Goal: Find contact information: Find contact information

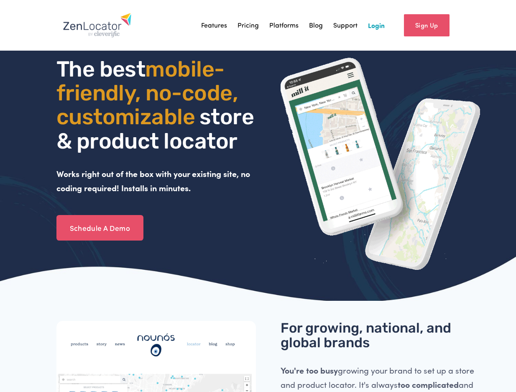
click at [346, 26] on link "Support" at bounding box center [345, 25] width 24 height 13
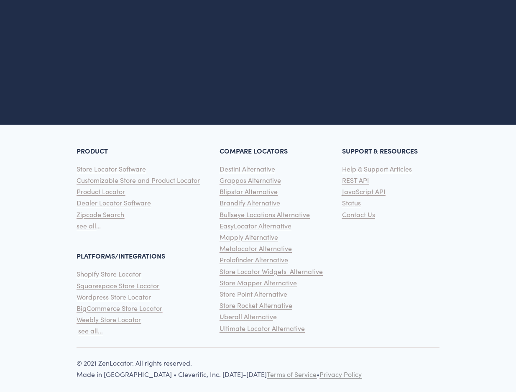
scroll to position [1994, 0]
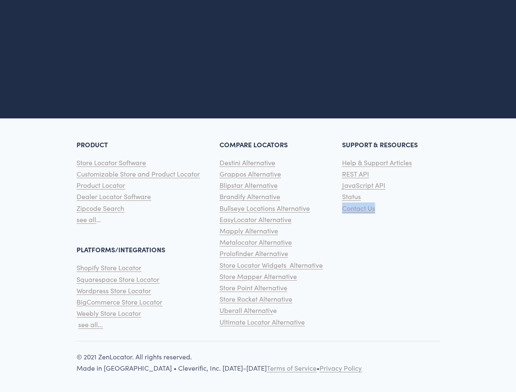
drag, startPoint x: 380, startPoint y: 209, endPoint x: 343, endPoint y: 209, distance: 36.8
click at [343, 209] on p "Help & Support Articles REST API JavaScript API Status Contact Us" at bounding box center [380, 185] width 77 height 57
copy span "Contact Us"
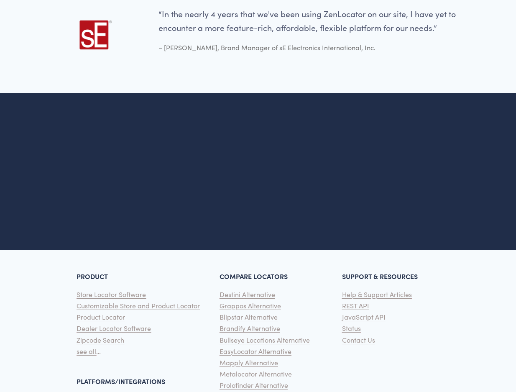
scroll to position [1994, 0]
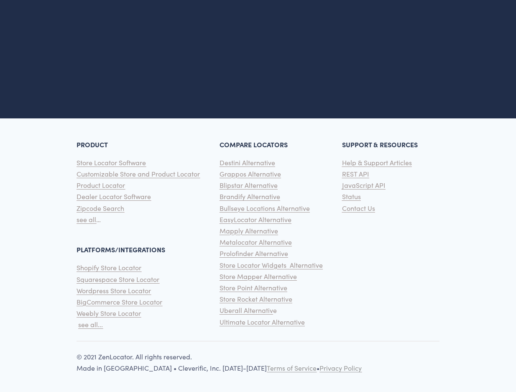
click at [366, 206] on span "Contact Us" at bounding box center [358, 208] width 33 height 9
